Goal: Task Accomplishment & Management: Manage account settings

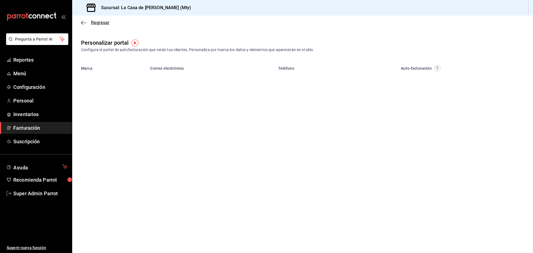
click at [84, 23] on icon "button" at bounding box center [84, 22] width 6 height 0
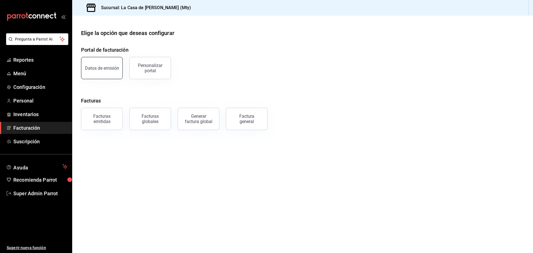
click at [111, 70] on div "Datos de emisión" at bounding box center [102, 68] width 34 height 5
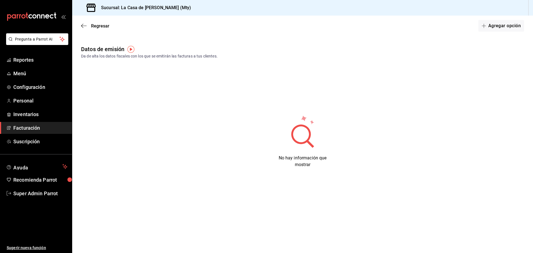
click at [84, 29] on div "Regresar Agregar opción" at bounding box center [302, 26] width 461 height 21
click at [84, 27] on icon "button" at bounding box center [84, 25] width 6 height 5
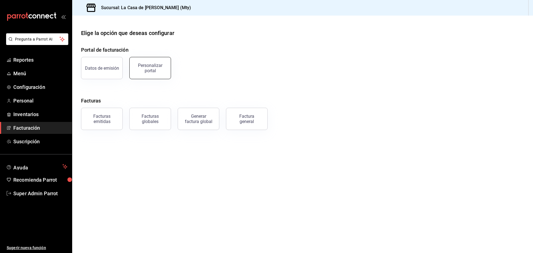
click at [142, 71] on div "Personalizar portal" at bounding box center [150, 68] width 34 height 11
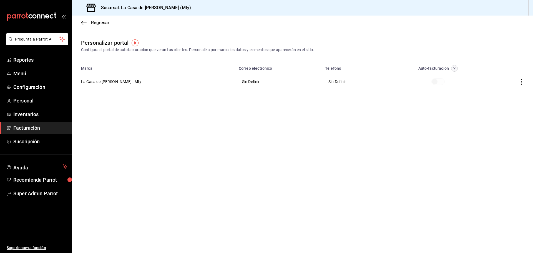
click at [522, 82] on icon "button" at bounding box center [521, 82] width 1 height 6
click at [475, 125] on div at bounding box center [266, 126] width 533 height 253
click at [85, 21] on icon "button" at bounding box center [84, 22] width 6 height 5
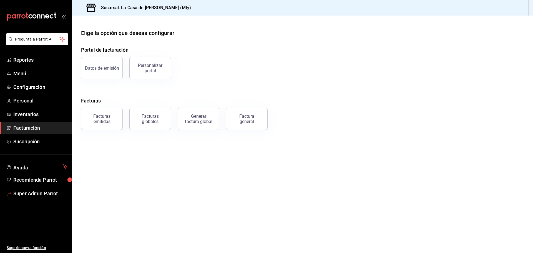
click at [23, 197] on link "Super Admin Parrot" at bounding box center [36, 193] width 72 height 12
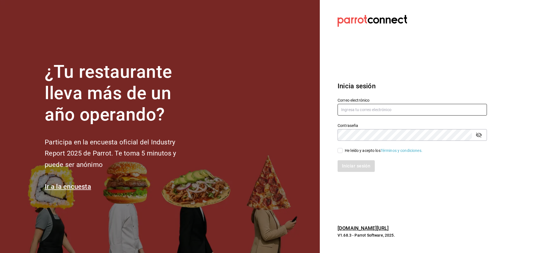
click at [369, 109] on input "text" at bounding box center [412, 110] width 149 height 12
paste input "[EMAIL_ADDRESS][DOMAIN_NAME]"
type input "[EMAIL_ADDRESS][DOMAIN_NAME]"
click at [340, 150] on input "He leído y acepto los Términos y condiciones." at bounding box center [340, 150] width 5 height 5
checkbox input "true"
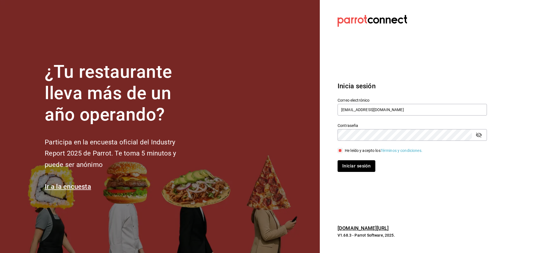
click at [340, 165] on button "Iniciar sesión" at bounding box center [357, 166] width 38 height 12
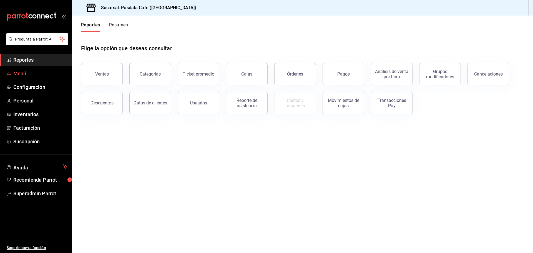
click at [40, 75] on span "Menú" at bounding box center [40, 73] width 54 height 7
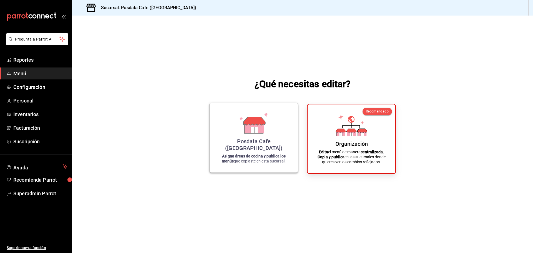
click at [267, 134] on icon at bounding box center [254, 123] width 32 height 22
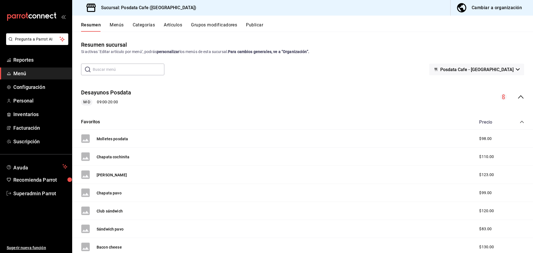
click at [26, 72] on span "Menú" at bounding box center [40, 73] width 54 height 7
click at [108, 139] on button "Molletes posdata" at bounding box center [112, 139] width 31 height 6
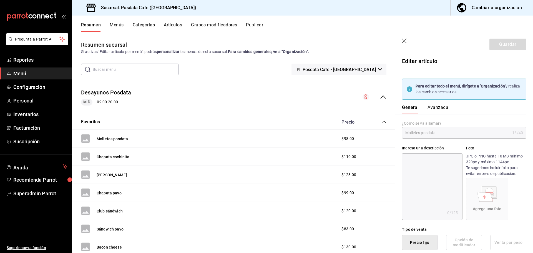
click at [120, 23] on button "Menús" at bounding box center [117, 26] width 14 height 9
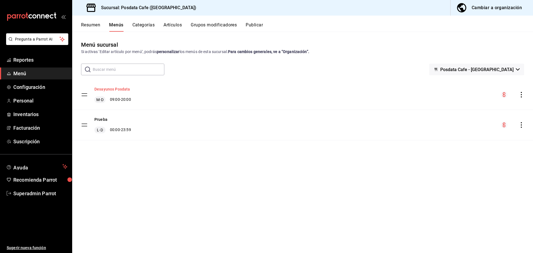
click at [116, 87] on button "Desayunos Posdata" at bounding box center [112, 89] width 36 height 6
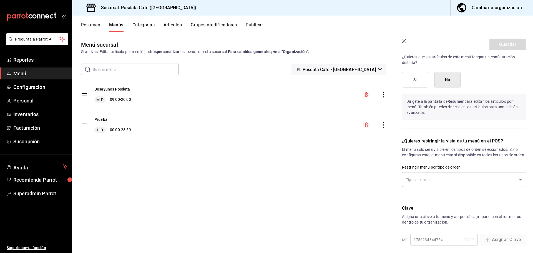
scroll to position [444, 0]
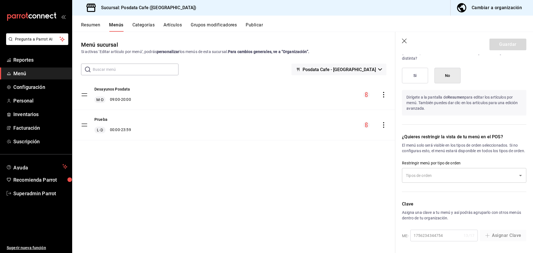
click at [266, 185] on div "Menú sucursal Si activas ‘Editar artículo por menú’, podrás personalizar los me…" at bounding box center [233, 147] width 323 height 212
click at [172, 24] on button "Artículos" at bounding box center [173, 26] width 18 height 9
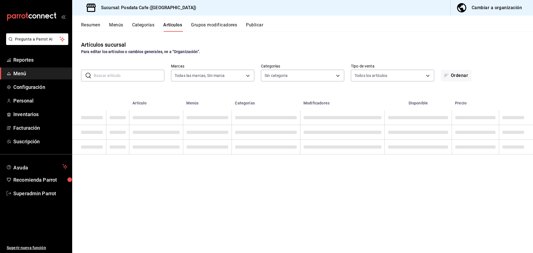
type input "1dad93c4-ba05-4891-afb7-ddeea4634019"
type input "54c747e0-8aa5-4e83-9e24-57473d83e51c,efb13582-7db2-4bec-a9a6-0007943389dc,b6307…"
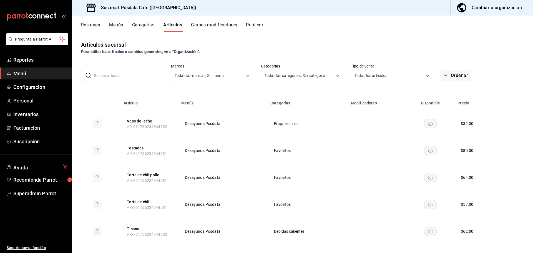
click at [147, 26] on button "Categorías" at bounding box center [143, 26] width 22 height 9
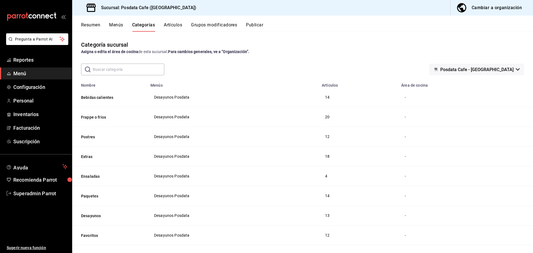
scroll to position [25, 0]
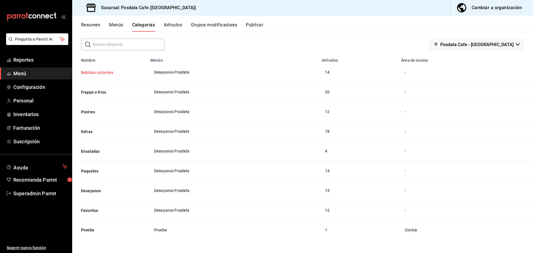
click at [96, 72] on button "Bebidas calientes" at bounding box center [109, 73] width 56 height 6
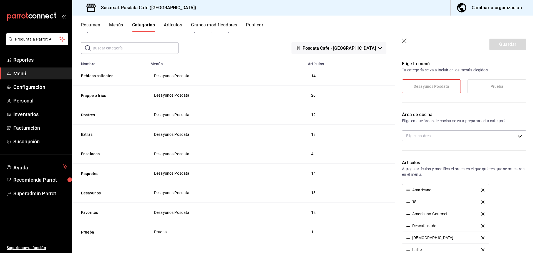
scroll to position [36, 0]
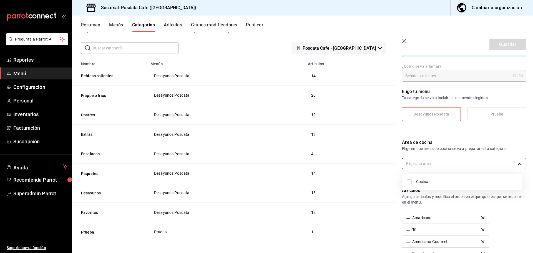
click at [515, 163] on body "Pregunta a Parrot AI Reportes Menú Configuración Personal Inventarios Facturaci…" at bounding box center [266, 126] width 533 height 253
click at [411, 182] on input "checkbox" at bounding box center [409, 181] width 5 height 5
checkbox input "true"
type input "739462cc-a88c-484c-9636-49cb89e686ce"
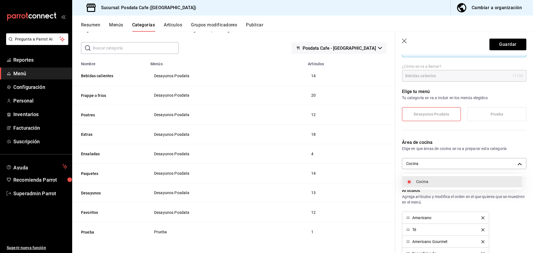
click at [501, 45] on div at bounding box center [266, 126] width 533 height 253
click at [501, 45] on button "Guardar" at bounding box center [508, 45] width 37 height 12
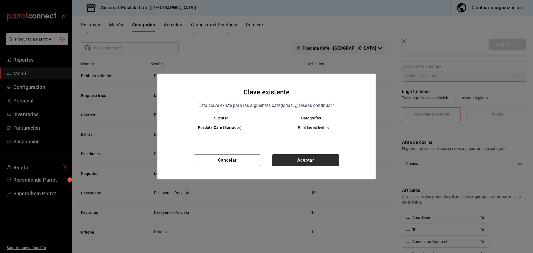
click at [313, 157] on button "Aceptar" at bounding box center [305, 160] width 67 height 12
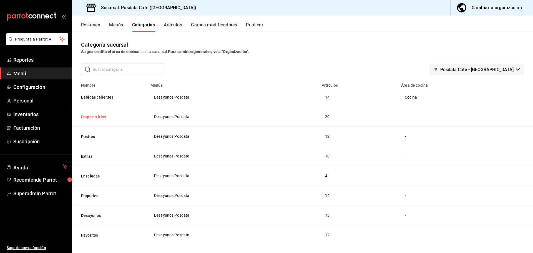
click at [97, 114] on button "Frappe o frios" at bounding box center [109, 117] width 56 height 6
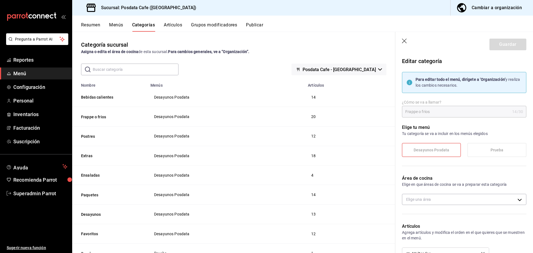
click at [406, 42] on icon "button" at bounding box center [405, 42] width 6 height 6
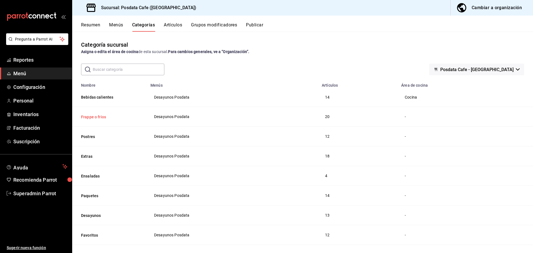
click at [96, 116] on button "Frappe o frios" at bounding box center [109, 117] width 56 height 6
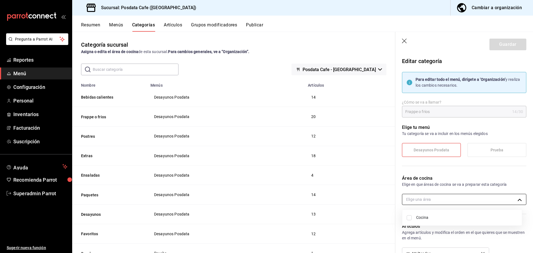
click at [425, 198] on body "Pregunta a Parrot AI Reportes Menú Configuración Personal Inventarios Facturaci…" at bounding box center [266, 126] width 533 height 253
click at [376, 187] on div at bounding box center [266, 126] width 533 height 253
click at [405, 42] on icon "button" at bounding box center [405, 42] width 6 height 6
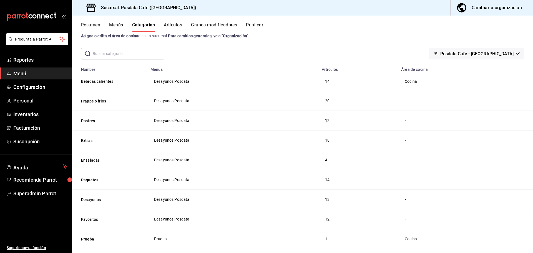
scroll to position [25, 0]
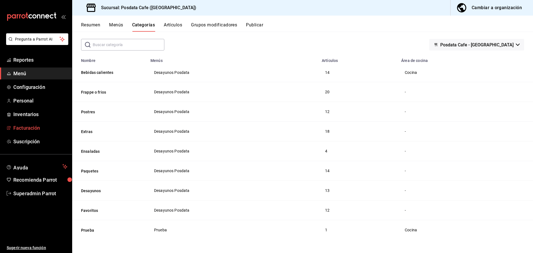
click at [27, 129] on span "Facturación" at bounding box center [40, 127] width 54 height 7
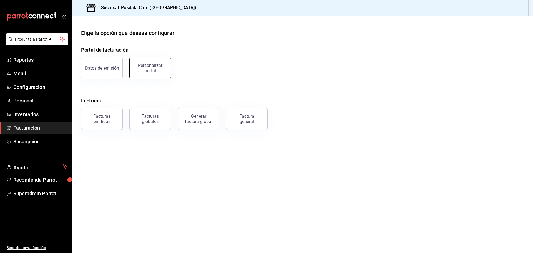
click at [150, 71] on div "Personalizar portal" at bounding box center [150, 68] width 34 height 11
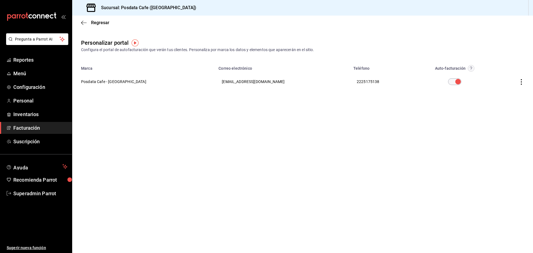
click at [521, 81] on icon "button" at bounding box center [522, 82] width 6 height 6
drag, startPoint x: 313, startPoint y: 134, endPoint x: 309, endPoint y: 133, distance: 4.1
click at [312, 134] on div at bounding box center [266, 126] width 533 height 253
click at [82, 22] on icon "button" at bounding box center [82, 23] width 2 height 4
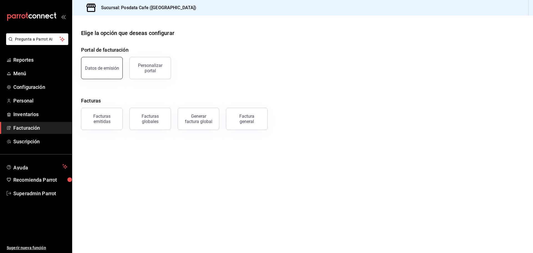
click at [101, 71] on button "Datos de emisión" at bounding box center [102, 68] width 42 height 22
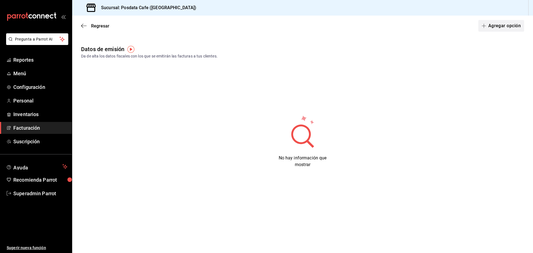
click at [503, 25] on button "Agregar opción" at bounding box center [502, 26] width 46 height 12
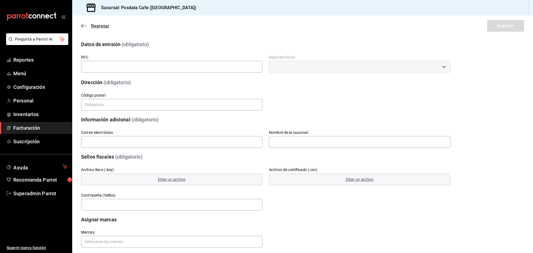
click at [83, 25] on icon "button" at bounding box center [84, 25] width 6 height 5
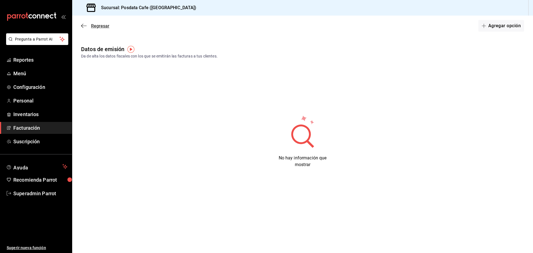
click at [83, 26] on icon "button" at bounding box center [84, 25] width 6 height 5
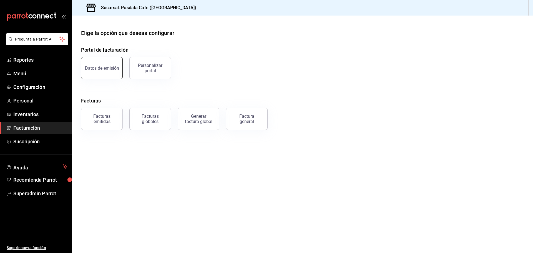
click at [111, 73] on button "Datos de emisión" at bounding box center [102, 68] width 42 height 22
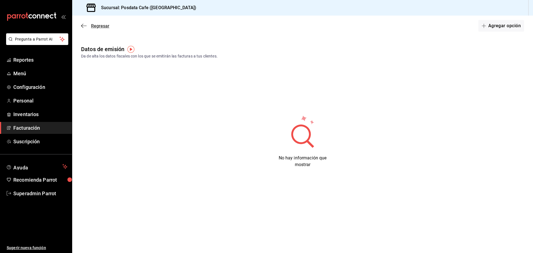
click at [84, 24] on icon "button" at bounding box center [84, 25] width 6 height 5
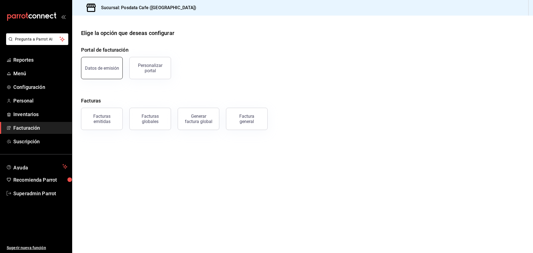
click at [101, 68] on div "Datos de emisión" at bounding box center [102, 68] width 34 height 5
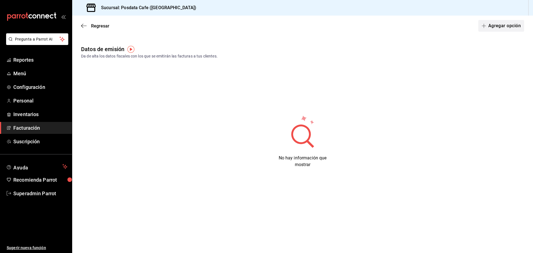
click at [497, 25] on button "Agregar opción" at bounding box center [502, 26] width 46 height 12
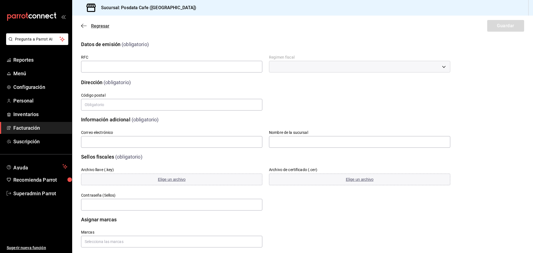
click at [84, 26] on icon "button" at bounding box center [84, 26] width 6 height 0
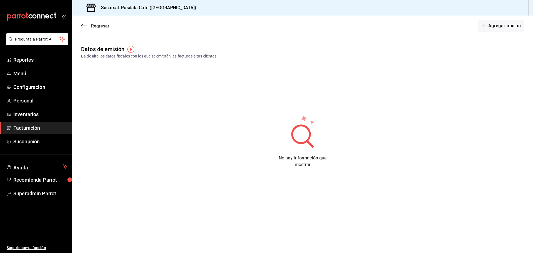
click at [82, 24] on icon "button" at bounding box center [84, 25] width 6 height 5
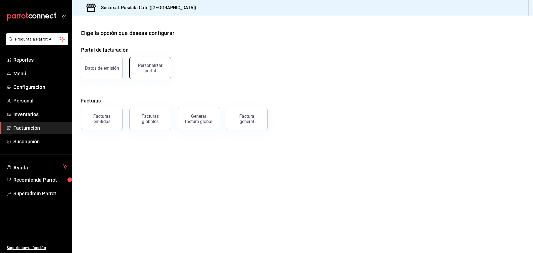
click at [145, 73] on div "Personalizar portal" at bounding box center [150, 68] width 34 height 11
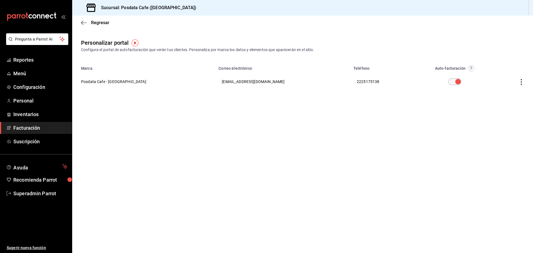
click at [81, 21] on div "Regresar" at bounding box center [302, 23] width 461 height 14
click at [84, 22] on icon "button" at bounding box center [84, 22] width 6 height 0
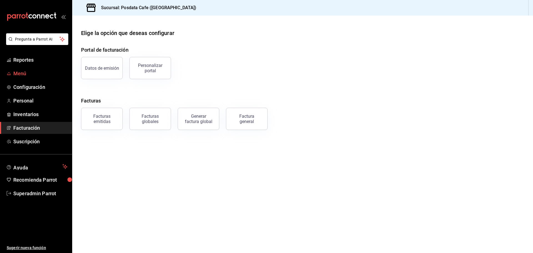
click at [30, 74] on span "Menú" at bounding box center [40, 73] width 54 height 7
